Goal: Transaction & Acquisition: Purchase product/service

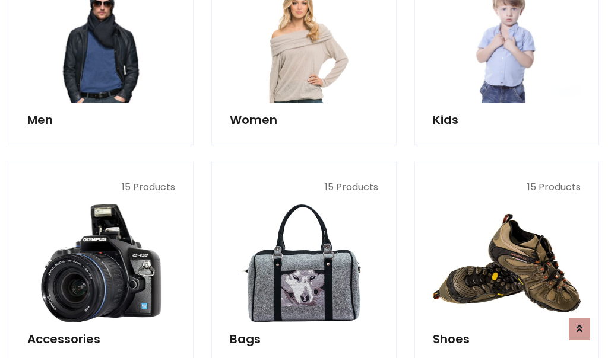
scroll to position [397, 0]
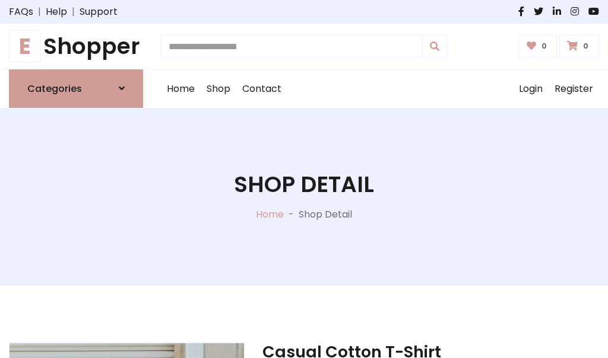
click at [76, 46] on h1 "E Shopper" at bounding box center [76, 46] width 134 height 27
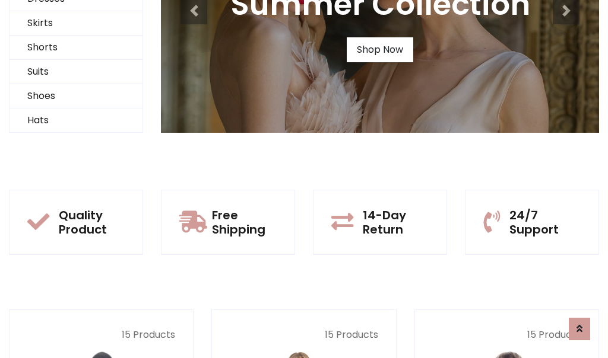
scroll to position [115, 0]
